Goal: Transaction & Acquisition: Purchase product/service

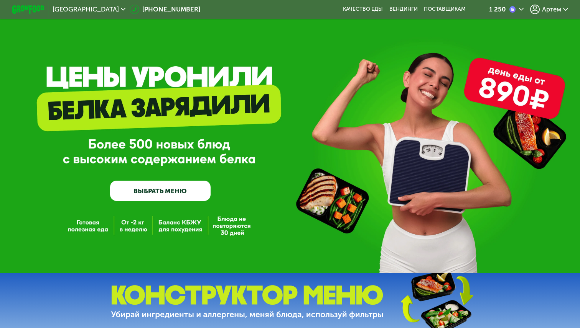
click at [547, 12] on span "Артем" at bounding box center [551, 9] width 19 height 7
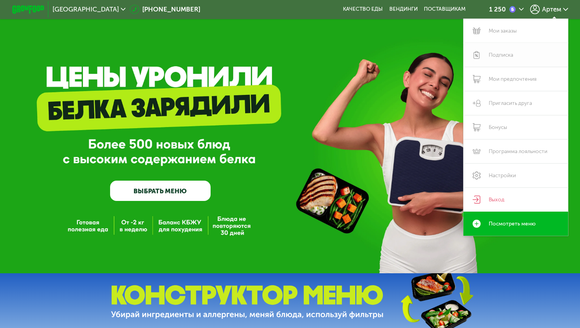
click at [511, 57] on link "Подписка" at bounding box center [515, 55] width 105 height 24
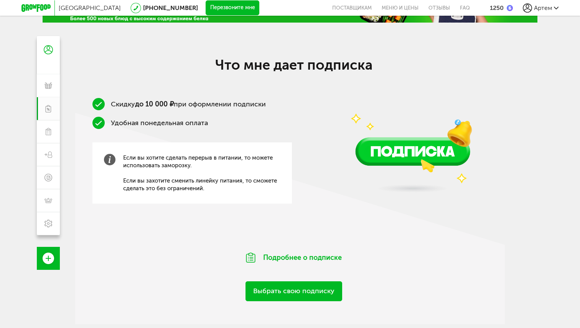
scroll to position [57, 0]
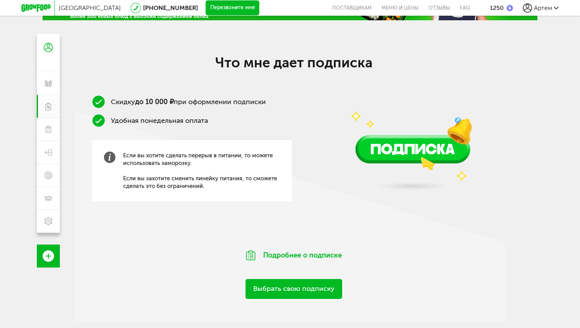
click at [264, 286] on link "Выбрать свою подписку" at bounding box center [293, 289] width 97 height 20
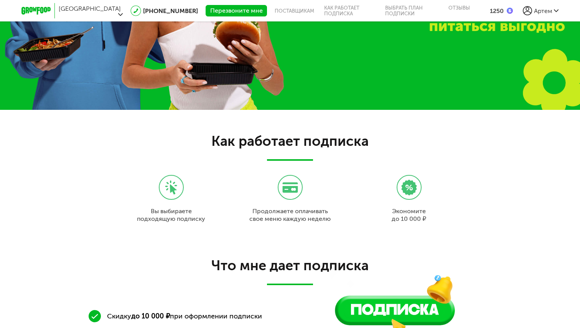
scroll to position [657, 0]
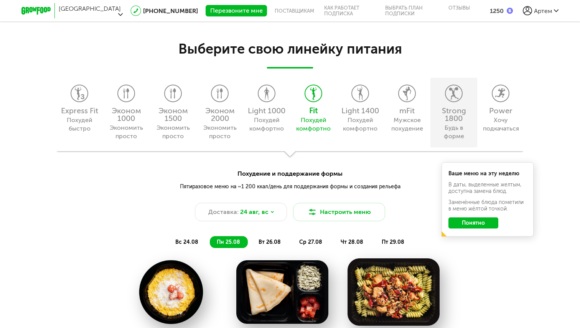
click at [470, 100] on div "Strong 1800 Будь в форме" at bounding box center [453, 112] width 47 height 69
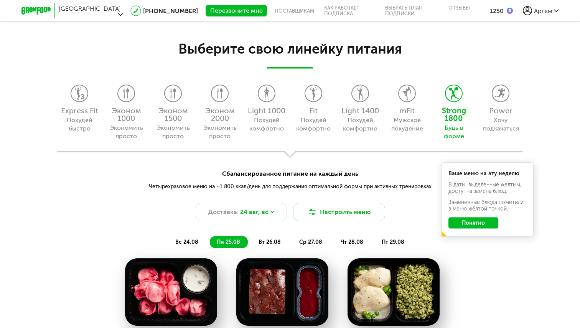
click at [456, 221] on button "Понятно" at bounding box center [473, 223] width 50 height 11
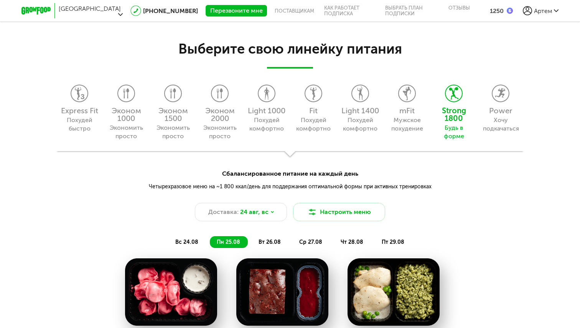
click at [548, 12] on span "Артем" at bounding box center [543, 10] width 18 height 7
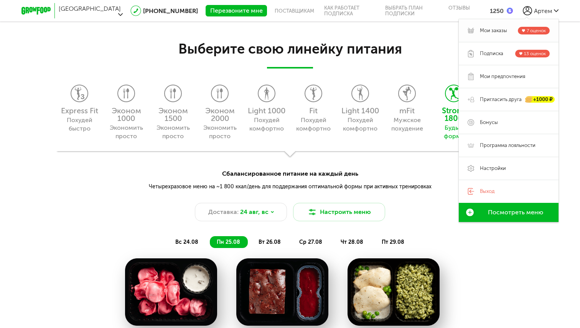
click at [498, 27] on span "[PERSON_NAME] заказы 7 оценок" at bounding box center [515, 31] width 70 height 8
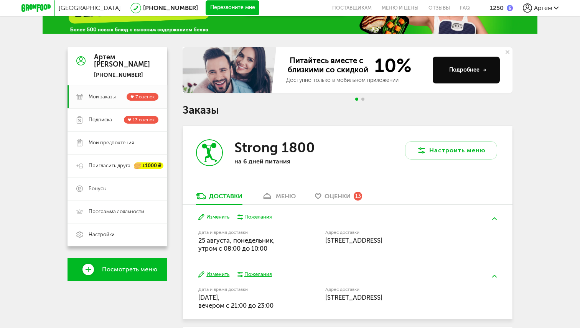
scroll to position [51, 0]
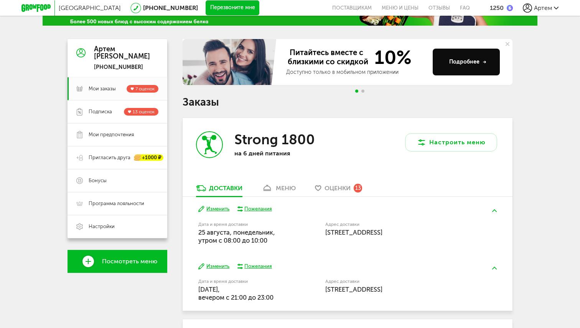
click at [294, 179] on div "Strong 1800 на 6 дней питания" at bounding box center [264, 151] width 165 height 66
click at [281, 192] on link "меню" at bounding box center [279, 190] width 42 height 12
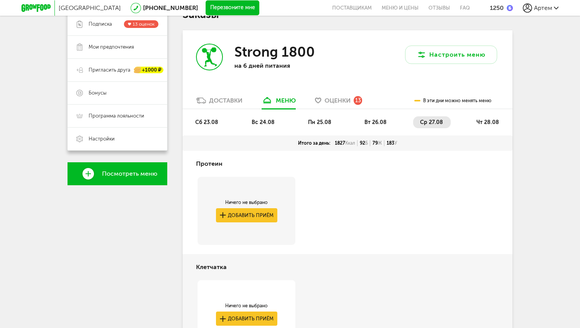
scroll to position [135, 0]
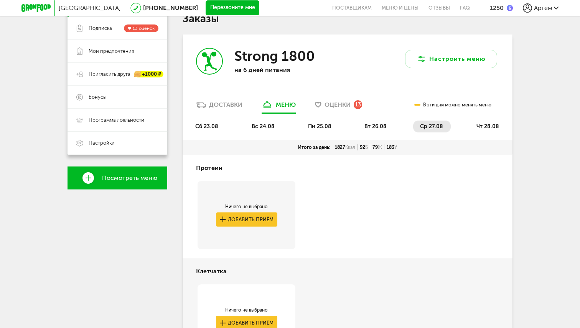
click at [312, 122] on li "пн 25.08" at bounding box center [320, 127] width 38 height 12
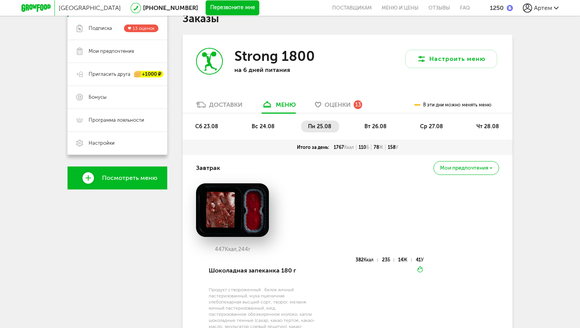
click at [373, 126] on span "вт 26.08" at bounding box center [375, 126] width 22 height 7
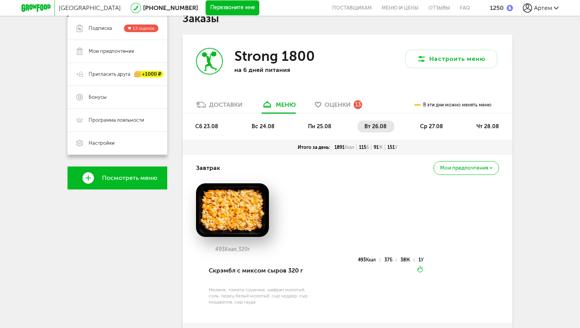
click at [424, 123] on li "ср 27.08" at bounding box center [432, 127] width 38 height 12
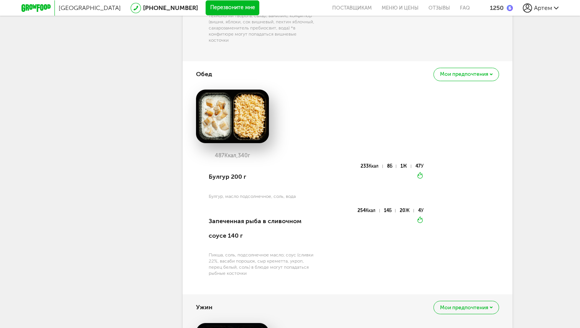
scroll to position [995, 0]
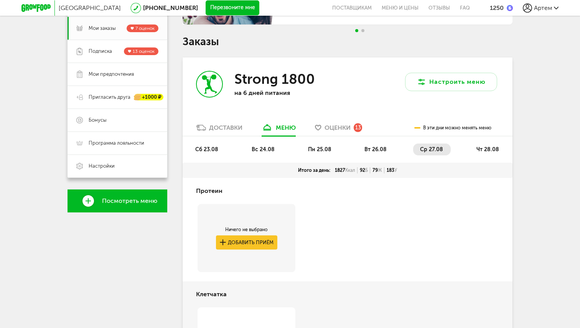
click at [475, 148] on li "чт 28.08" at bounding box center [487, 150] width 37 height 12
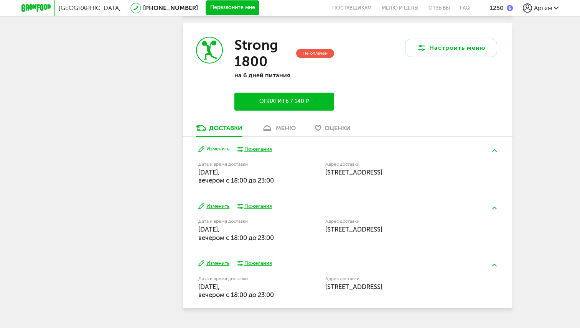
scroll to position [1519, 0]
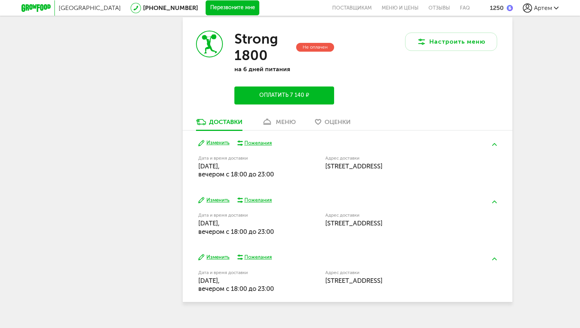
click at [264, 125] on use at bounding box center [267, 122] width 8 height 6
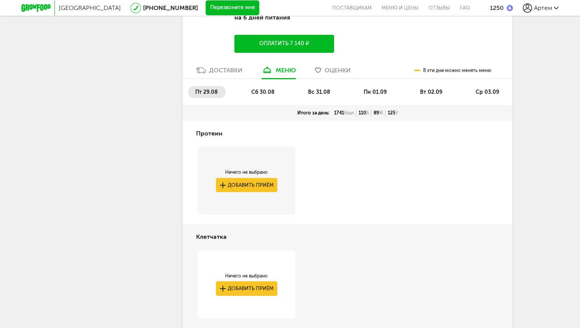
scroll to position [1563, 0]
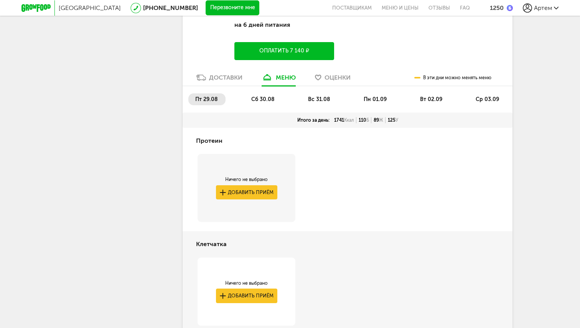
click at [259, 103] on span "сб 30.08" at bounding box center [262, 99] width 23 height 7
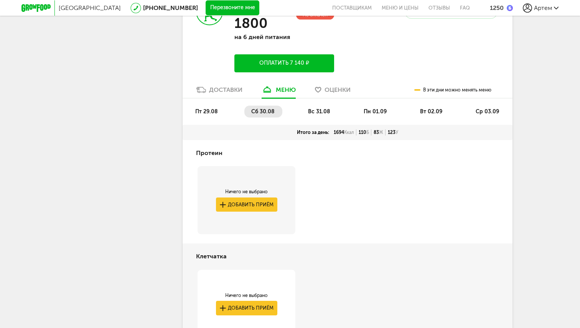
scroll to position [1552, 0]
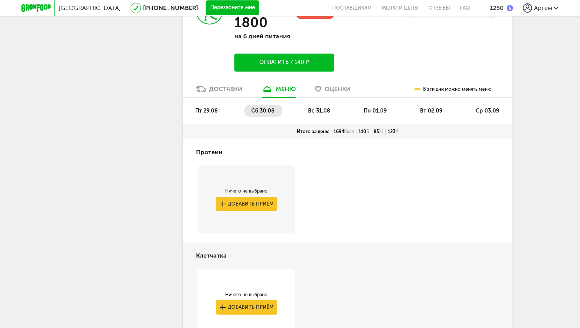
click at [329, 114] on span "вс 31.08" at bounding box center [319, 111] width 22 height 7
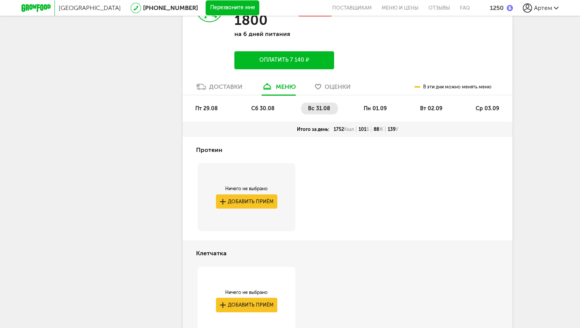
scroll to position [1549, 0]
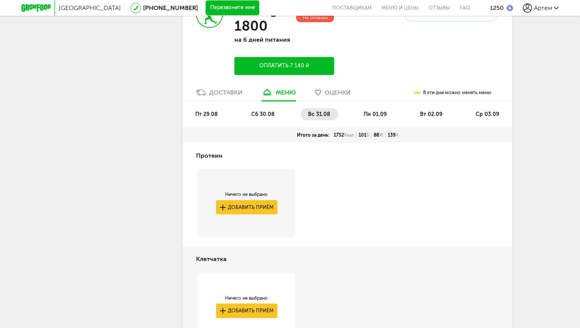
click at [273, 120] on li "сб 30.08" at bounding box center [263, 114] width 38 height 12
click at [313, 118] on span "вс 31.08" at bounding box center [319, 114] width 22 height 7
click at [269, 128] on ul "пт 29.08 сб 30.08 вс 31.08 пн 01.09 вт 02.09 ср 03.09" at bounding box center [347, 117] width 318 height 19
click at [268, 119] on li "сб 30.08" at bounding box center [263, 114] width 38 height 12
click at [302, 120] on li "вс 31.08" at bounding box center [319, 114] width 37 height 12
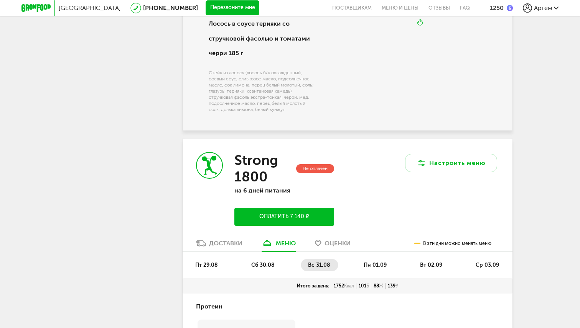
scroll to position [1407, 0]
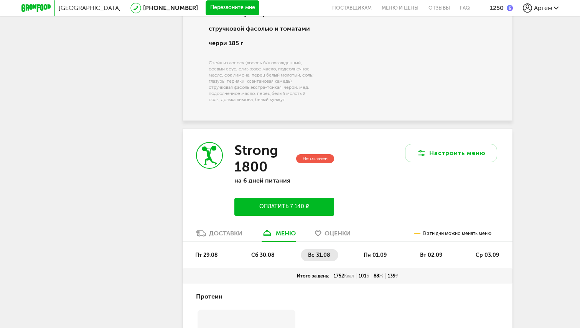
click at [369, 261] on li "пн 01.09" at bounding box center [375, 256] width 38 height 12
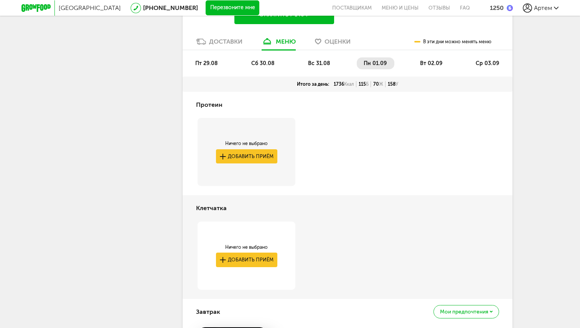
scroll to position [1596, 0]
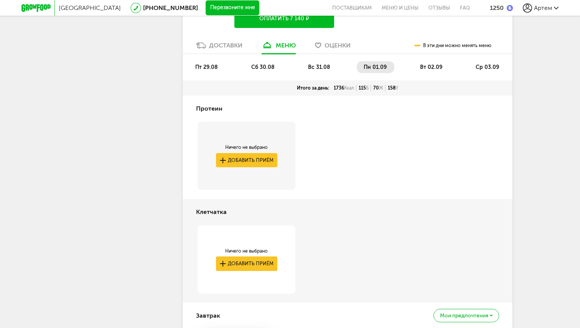
click at [425, 71] on span "вт 02.09" at bounding box center [431, 67] width 22 height 7
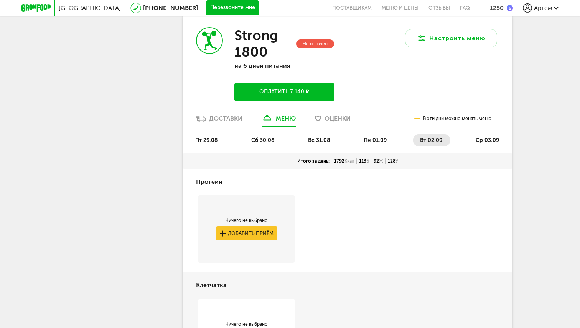
scroll to position [1451, 0]
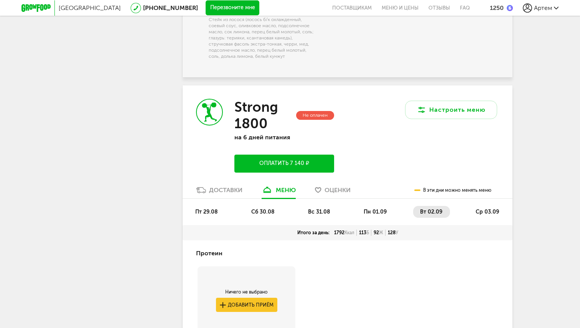
click at [488, 215] on div "пт 29.08 сб 30.08 вс 31.08 пн 01.09 вт 02.09 ср 03.09" at bounding box center [347, 212] width 330 height 26
click at [483, 215] on span "ср 03.09" at bounding box center [486, 212] width 23 height 7
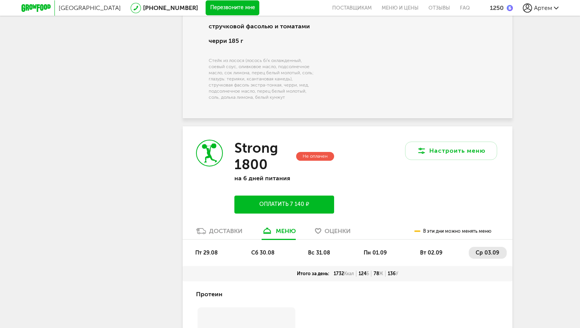
scroll to position [1410, 0]
click at [267, 213] on button "Оплатить 7 140 ₽" at bounding box center [284, 204] width 100 height 18
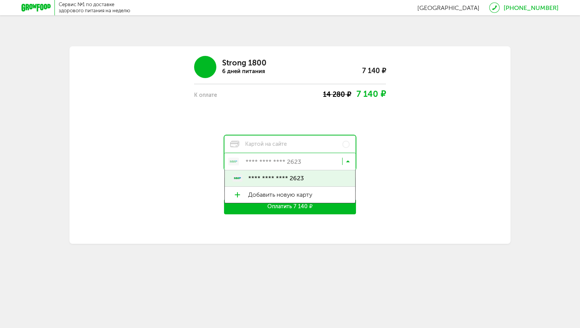
click at [255, 159] on input "Search for option" at bounding box center [291, 163] width 131 height 13
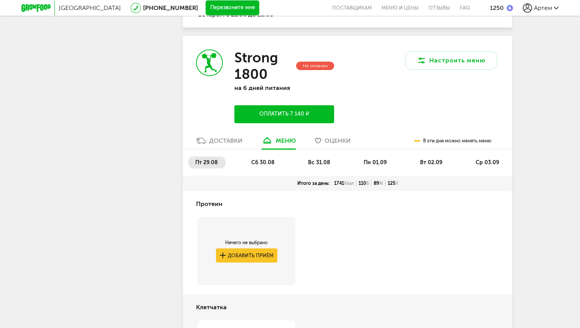
scroll to position [352, 0]
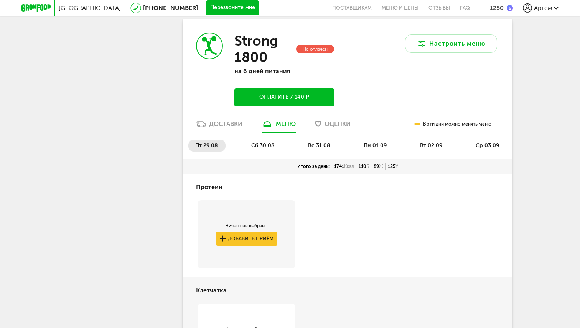
click at [510, 5] on img at bounding box center [509, 8] width 6 height 6
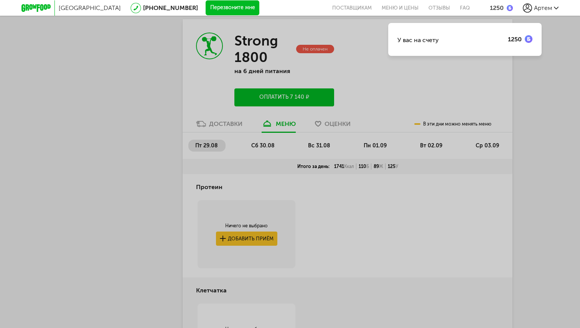
click at [494, 31] on div "У вас на счету 1250" at bounding box center [464, 39] width 153 height 33
click at [440, 41] on div "У вас на счету 1250" at bounding box center [464, 39] width 153 height 33
click at [159, 131] on div "У вас на счету 1250" at bounding box center [290, 164] width 580 height 328
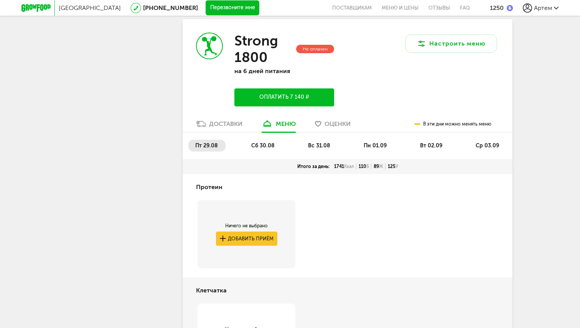
scroll to position [0, 0]
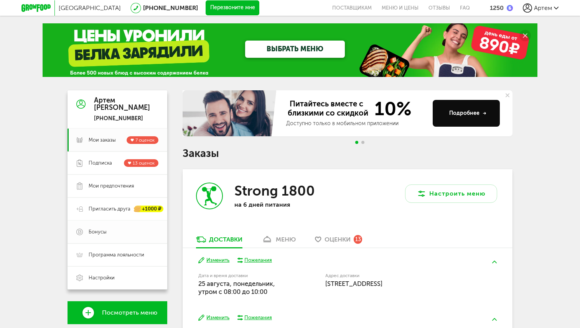
click at [93, 232] on span "Бонусы" at bounding box center [98, 232] width 18 height 7
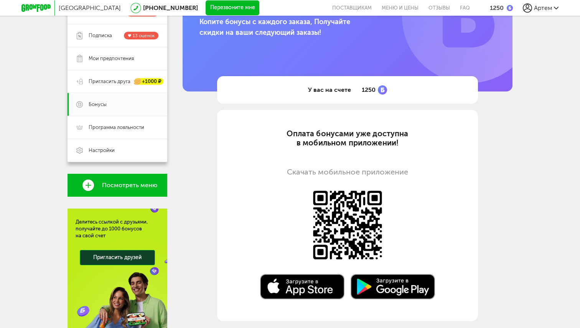
scroll to position [131, 0]
